Goal: Task Accomplishment & Management: Manage account settings

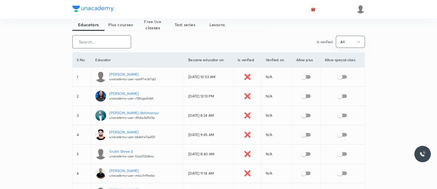
click at [100, 42] on input "text" at bounding box center [102, 41] width 58 height 13
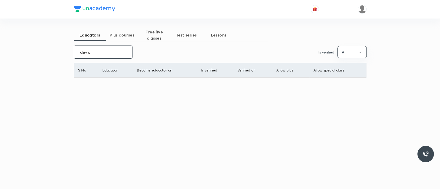
type input "dev sa"
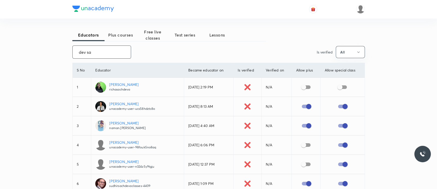
drag, startPoint x: 99, startPoint y: 55, endPoint x: 76, endPoint y: 49, distance: 23.0
click at [76, 49] on input "dev sa" at bounding box center [102, 52] width 58 height 13
checkbox input "false"
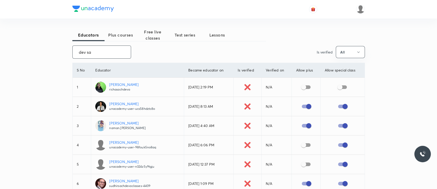
checkbox input "false"
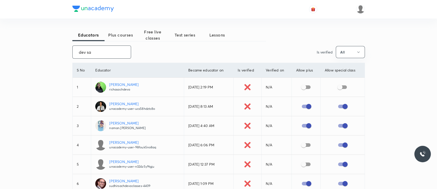
checkbox input "false"
checkbox input "true"
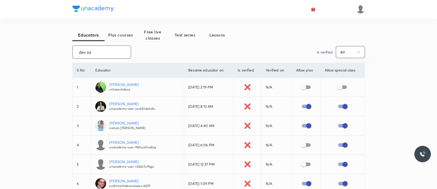
checkbox input "true"
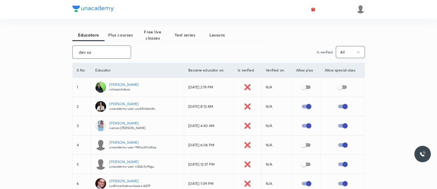
checkbox input "true"
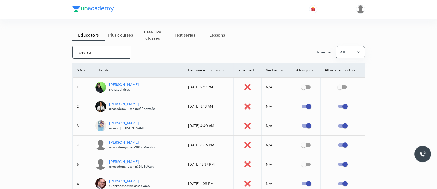
checkbox input "true"
